Goal: Check status: Check status

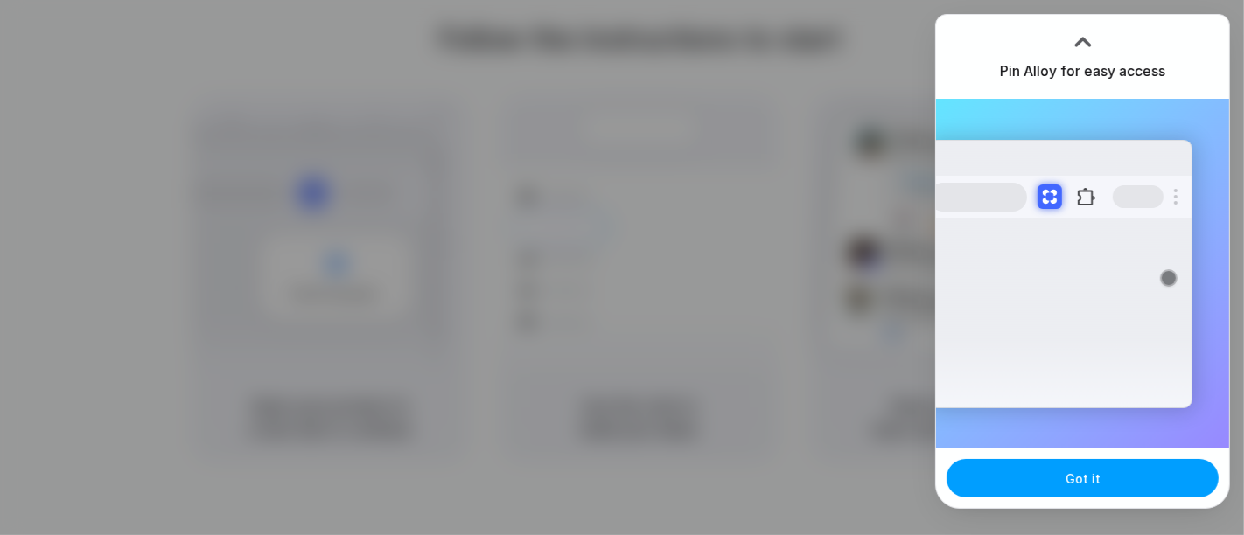
click at [1049, 484] on button "Got it" at bounding box center [1082, 478] width 272 height 38
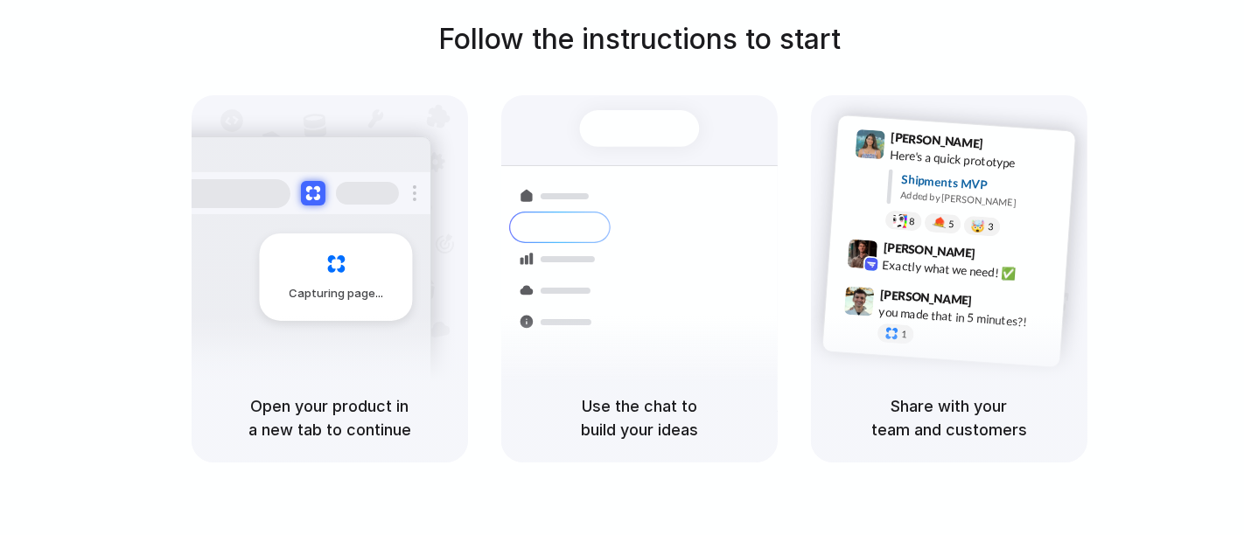
click at [399, 349] on div "Capturing page" at bounding box center [299, 270] width 264 height 268
click at [673, 347] on div "Bulk order processing" at bounding box center [744, 355] width 163 height 17
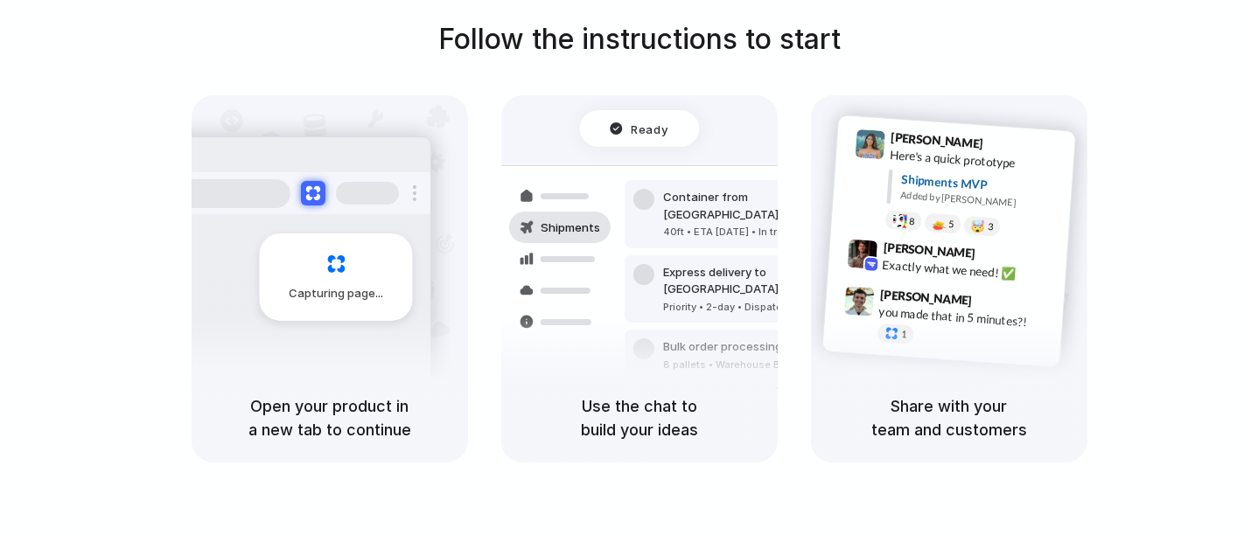
click at [708, 330] on div "Bulk order processing 8 pallets • Warehouse B • Packed" at bounding box center [742, 355] width 236 height 51
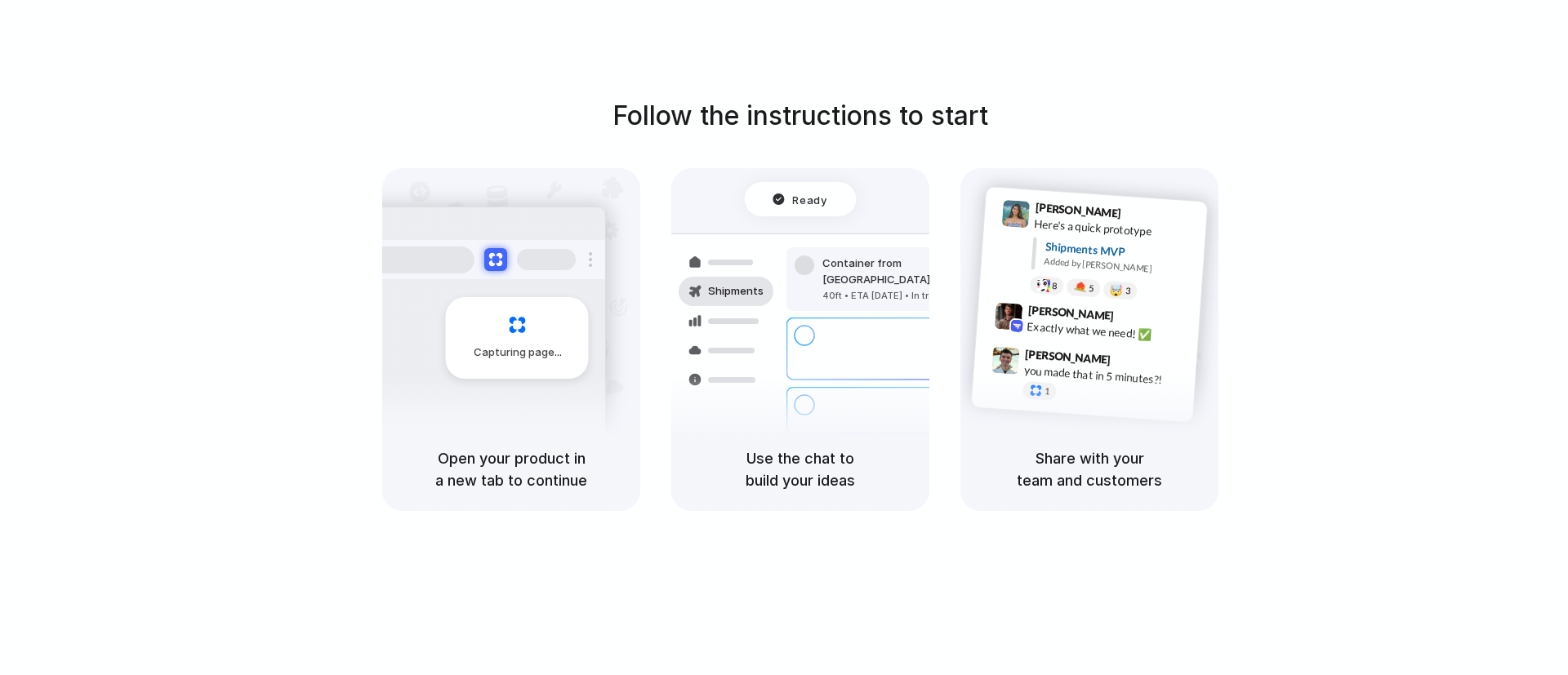
drag, startPoint x: 1161, startPoint y: 1, endPoint x: 1052, endPoint y: 590, distance: 599.0
click at [1052, 499] on div "Follow the instructions to start Capturing page Open your product in a new tab …" at bounding box center [800, 354] width 1601 height 708
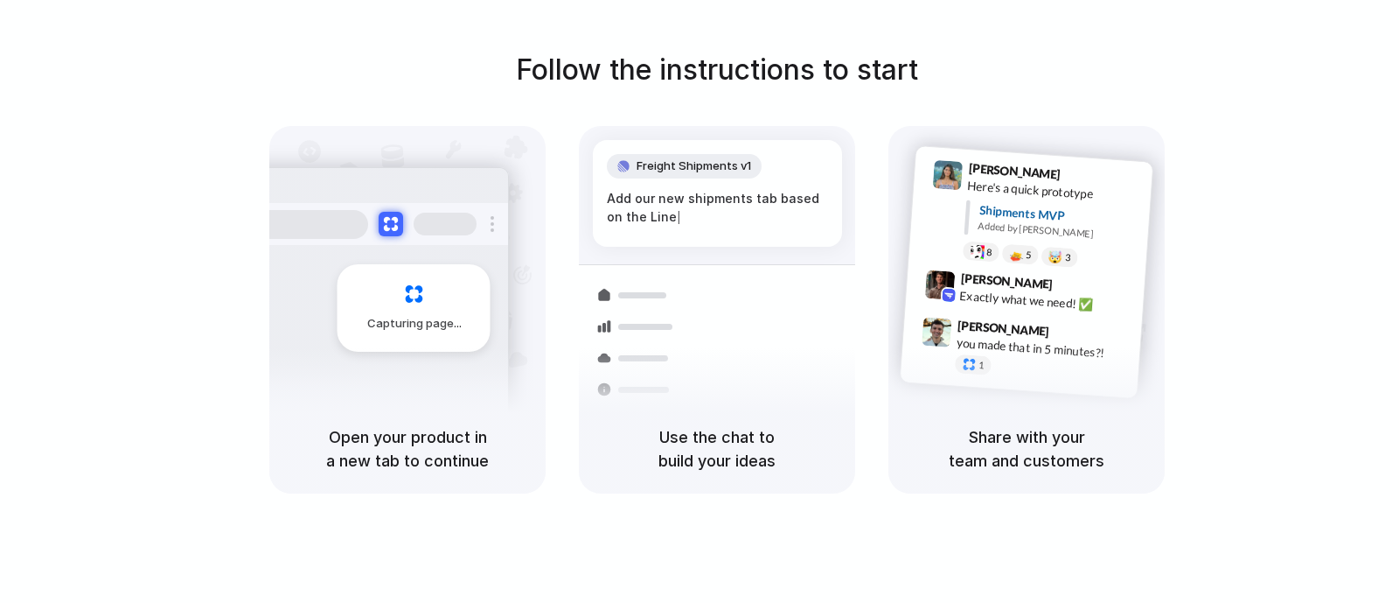
drag, startPoint x: 1640, startPoint y: 1, endPoint x: 754, endPoint y: 504, distance: 1018.6
click at [754, 504] on div "Follow the instructions to start Capturing page Open your product in a new tab …" at bounding box center [717, 318] width 1434 height 637
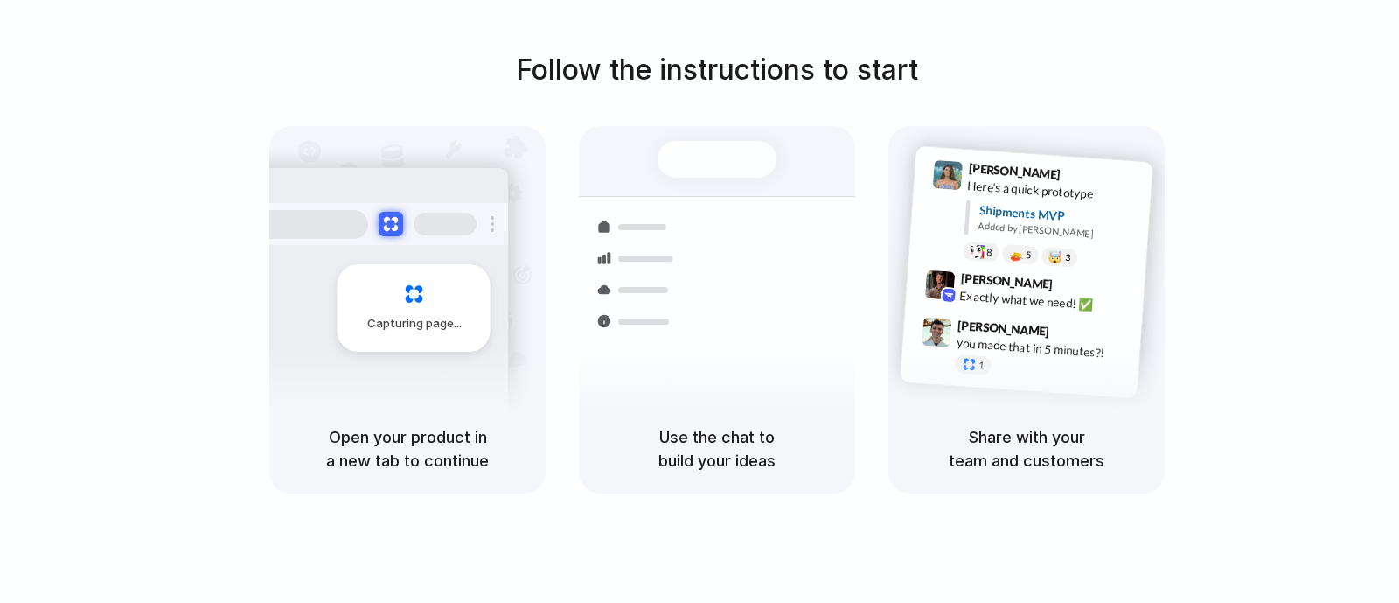
click at [379, 395] on div "Capturing page" at bounding box center [377, 301] width 264 height 268
click at [1019, 233] on div "Added by [PERSON_NAME]" at bounding box center [1058, 231] width 161 height 25
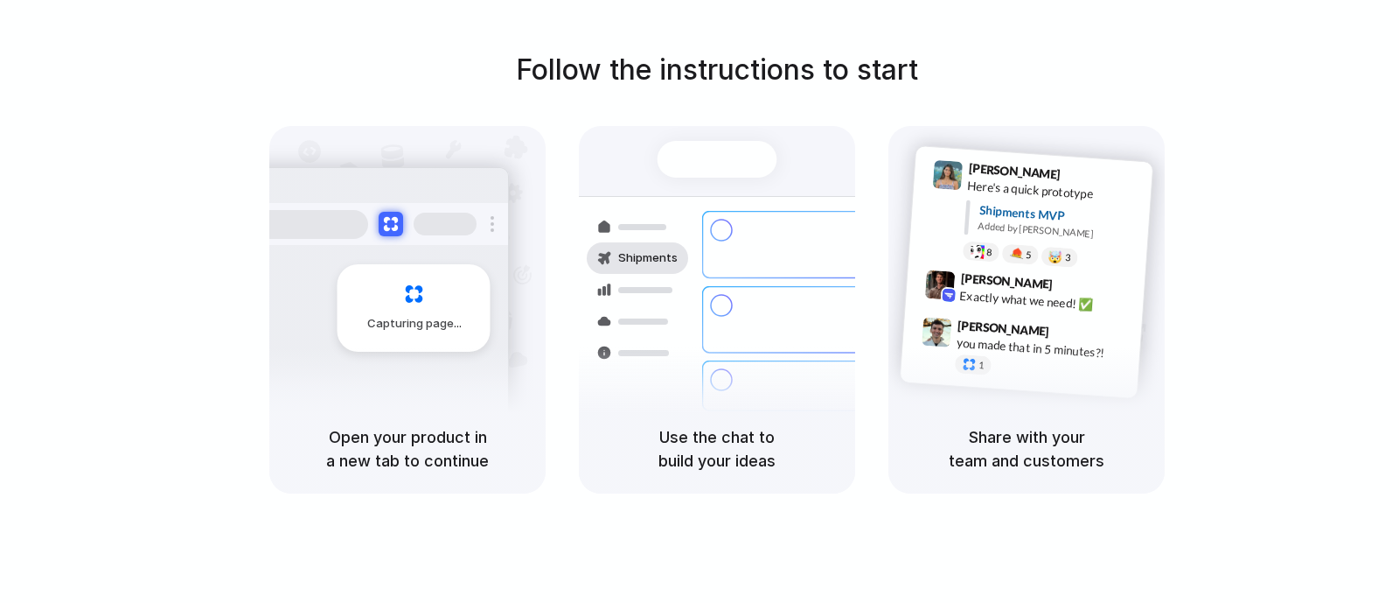
click at [723, 427] on div "Air freight to [GEOGRAPHIC_DATA] Flight CX251 • [DATE] • Ready" at bounding box center [820, 452] width 236 height 51
